Goal: Navigation & Orientation: Find specific page/section

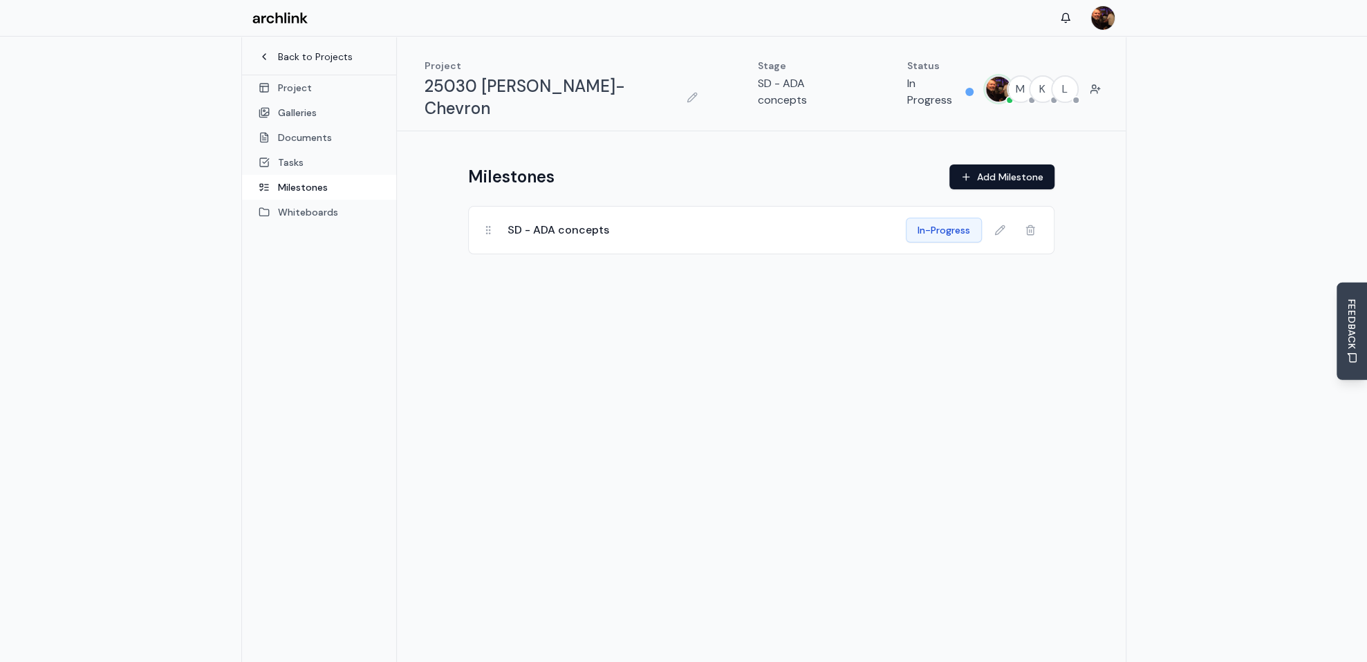
click at [308, 57] on link "Back to Projects" at bounding box center [319, 57] width 121 height 14
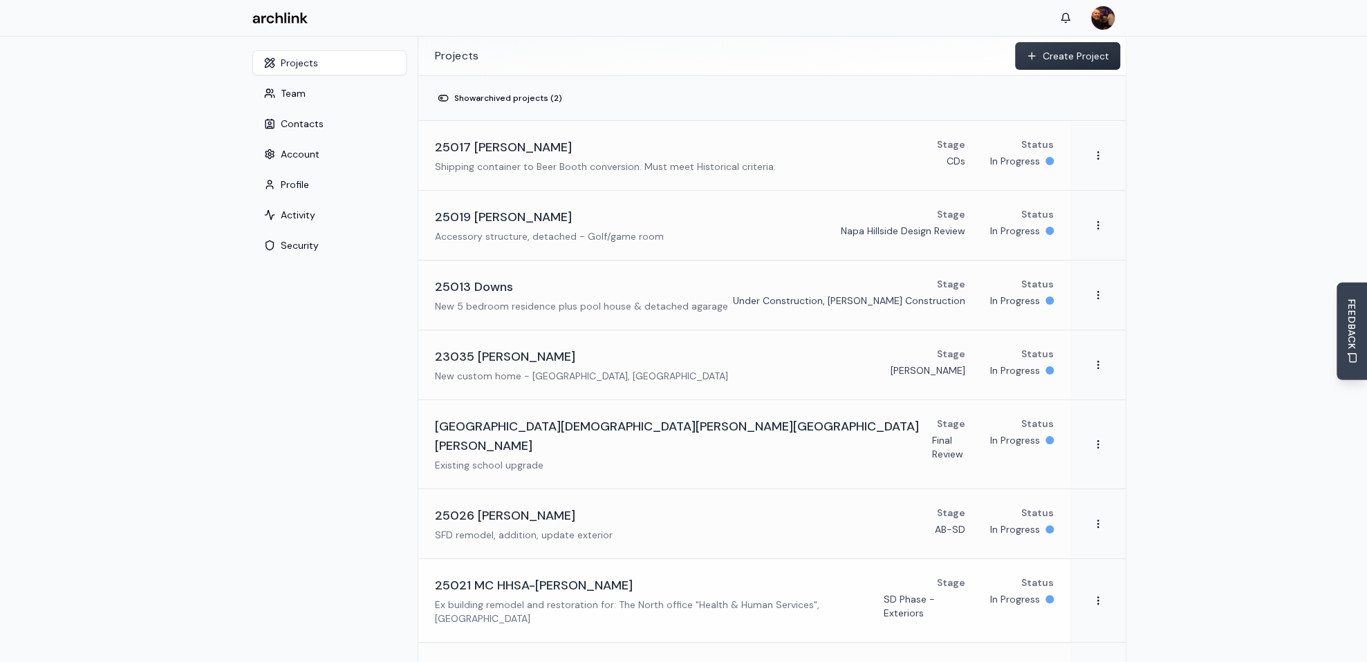
click at [506, 576] on h3 "25021 MC HHSA-[PERSON_NAME]" at bounding box center [534, 585] width 198 height 19
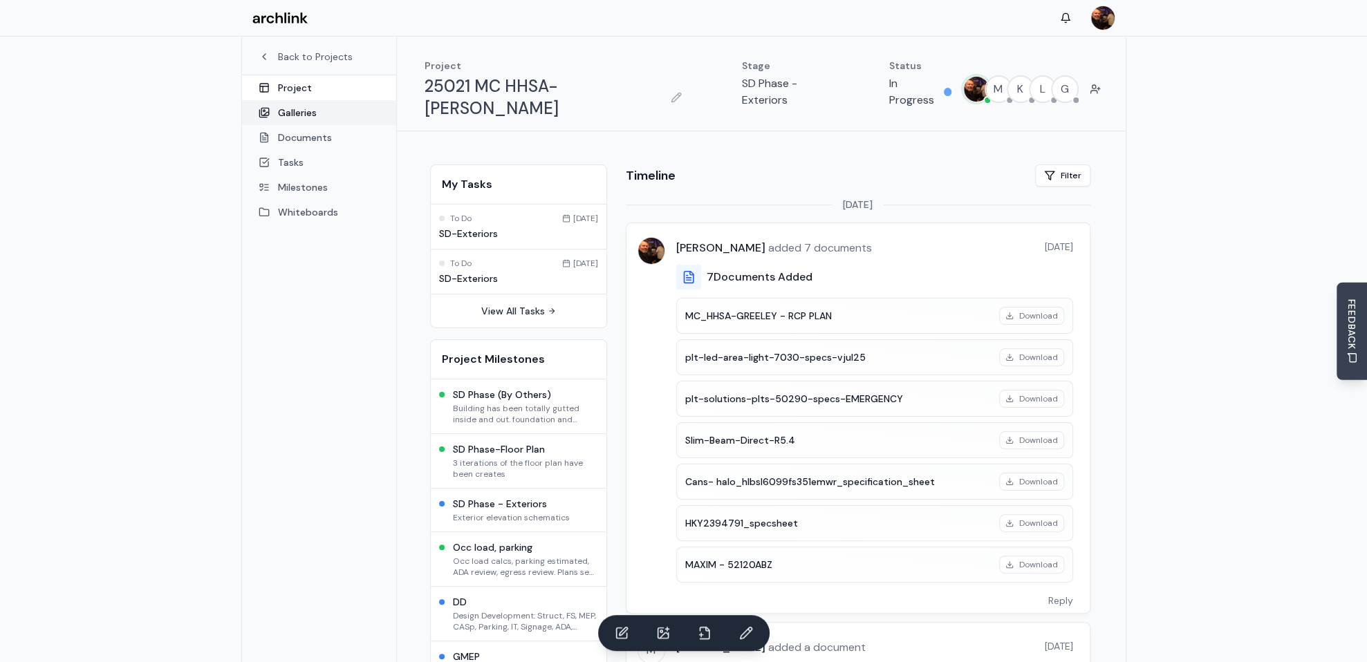
click at [301, 109] on link "Galleries" at bounding box center [319, 112] width 154 height 25
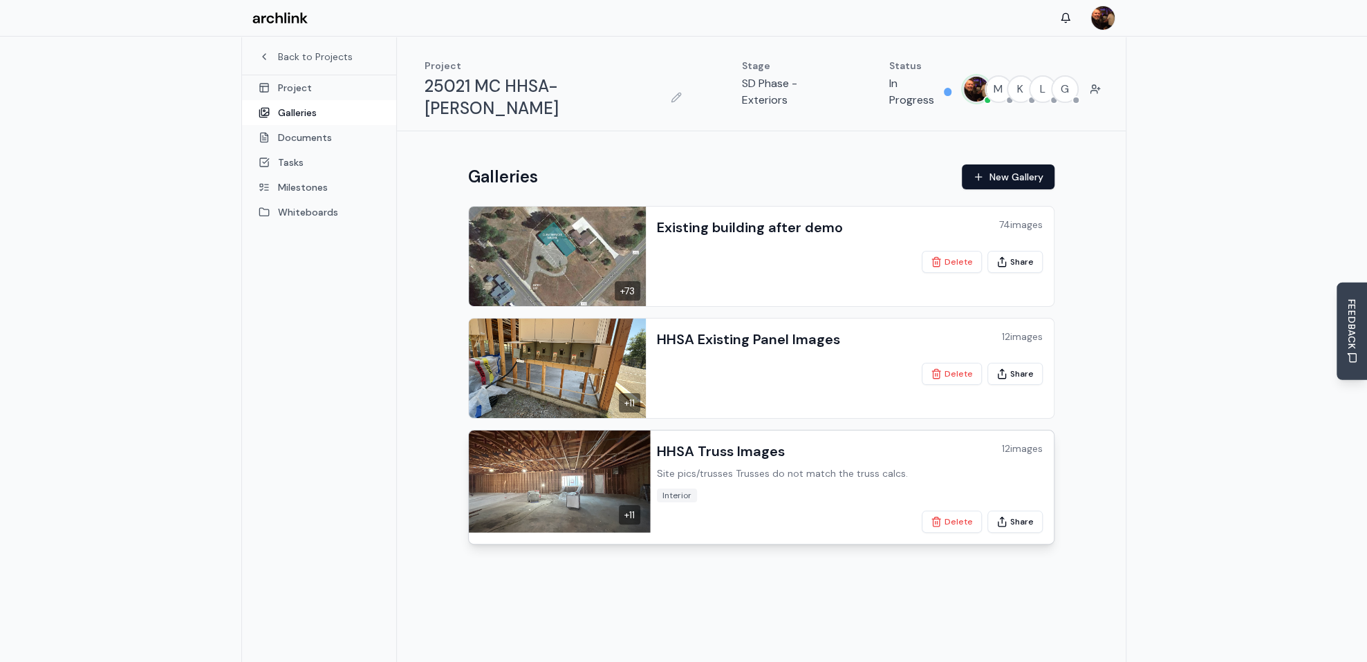
click at [605, 438] on img at bounding box center [557, 480] width 186 height 104
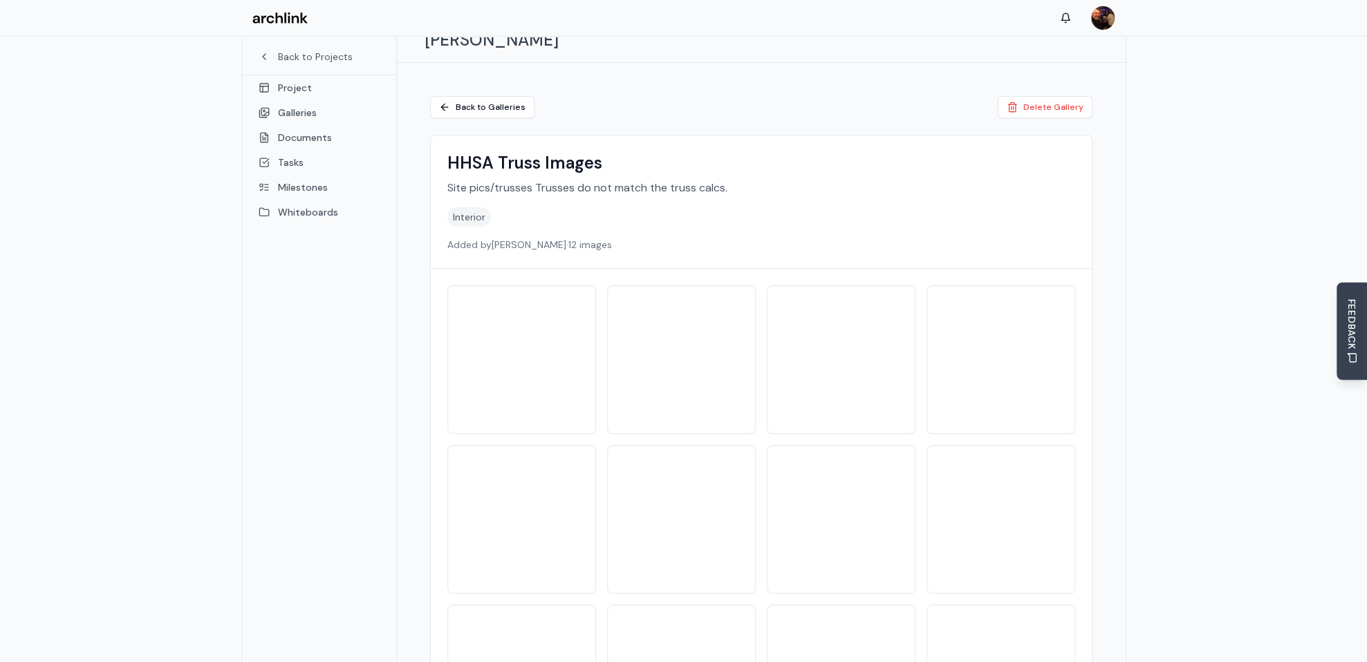
scroll to position [138, 0]
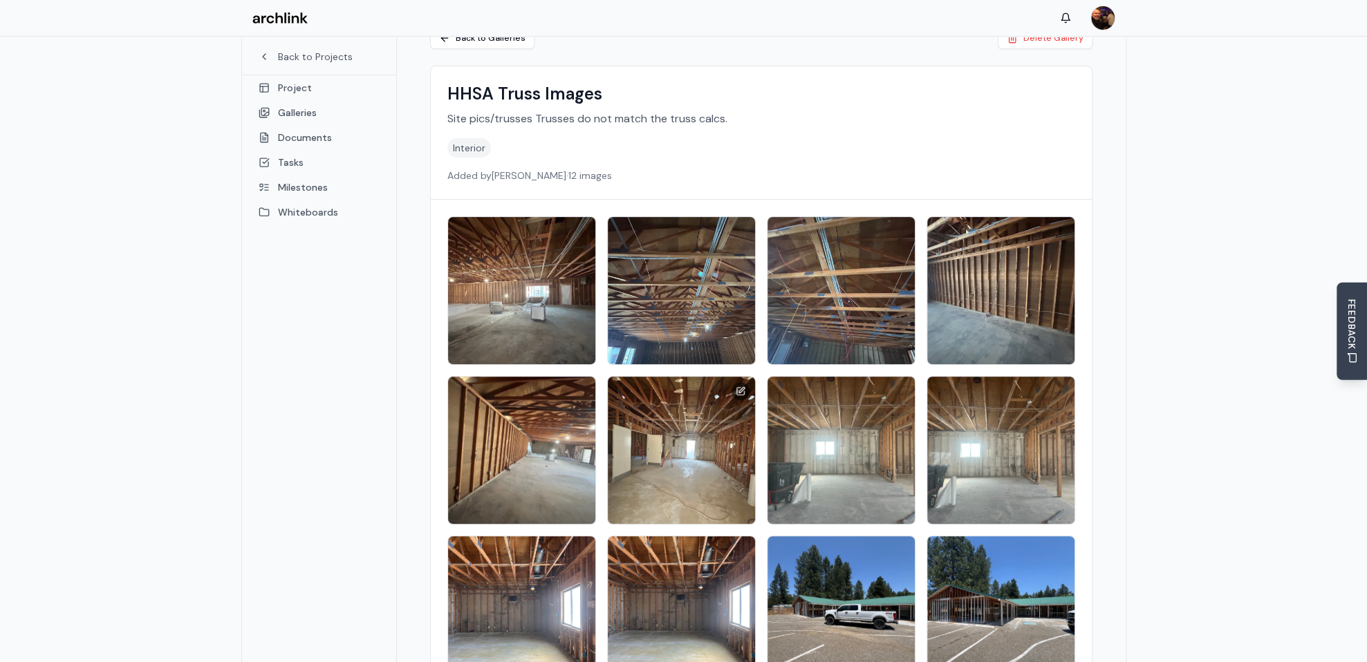
click at [667, 425] on img at bounding box center [680, 450] width 155 height 155
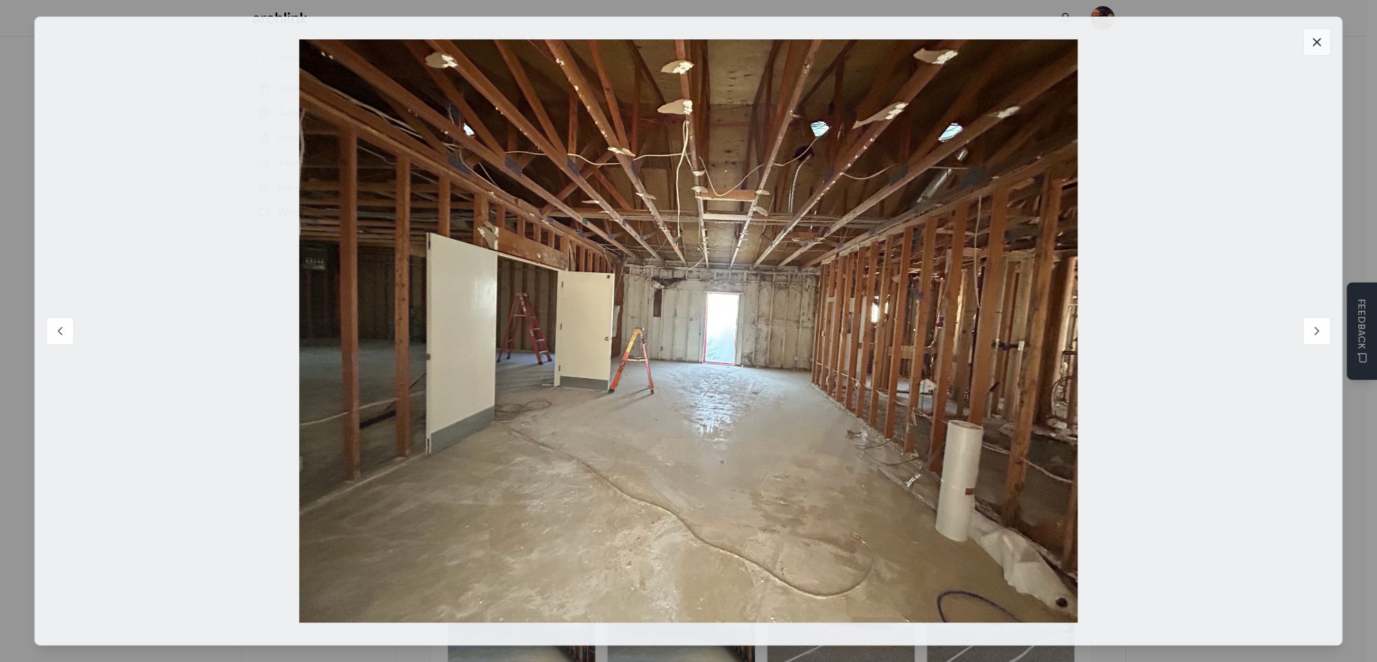
click at [1313, 44] on icon at bounding box center [1317, 42] width 14 height 14
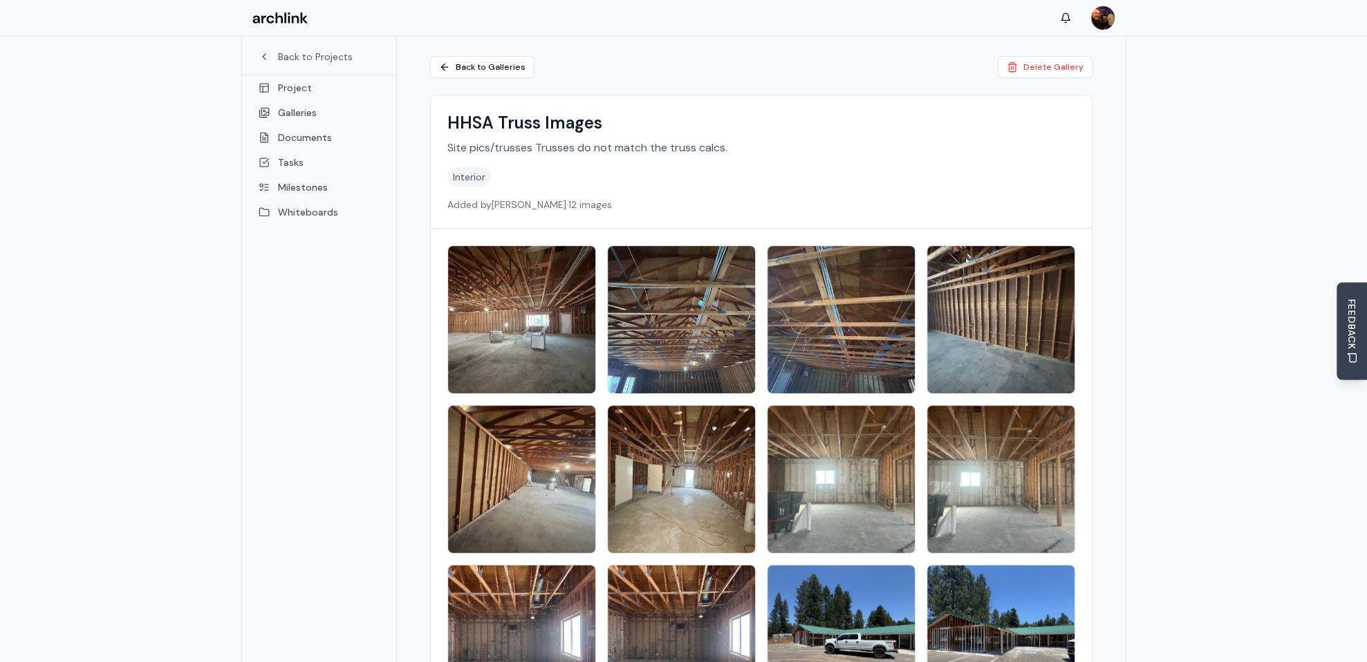
scroll to position [107, 0]
